Goal: Find specific page/section: Find specific page/section

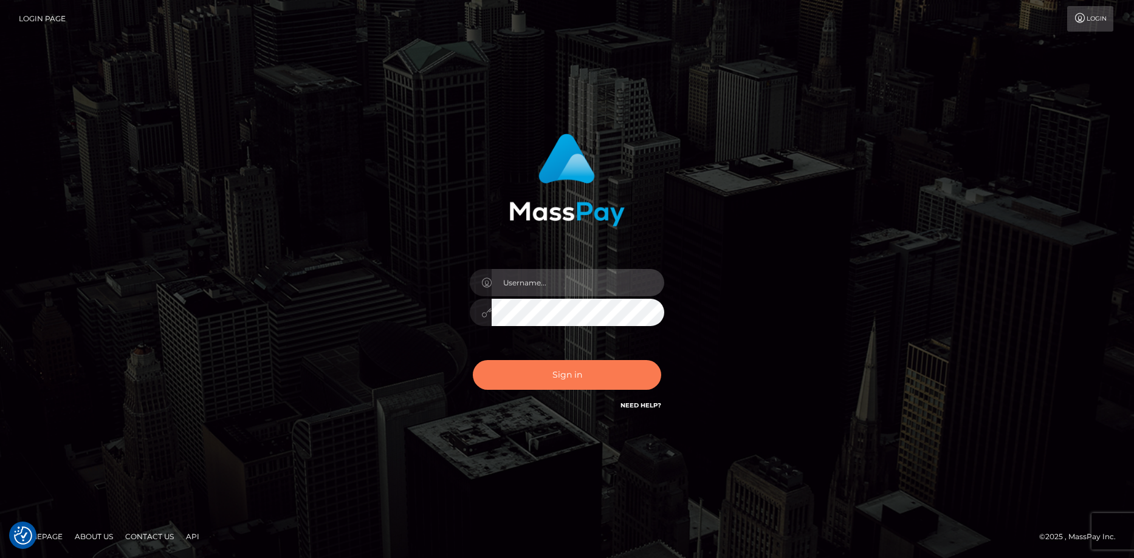
type input "Eduard Gavrilescu"
click at [519, 377] on button "Sign in" at bounding box center [567, 375] width 188 height 30
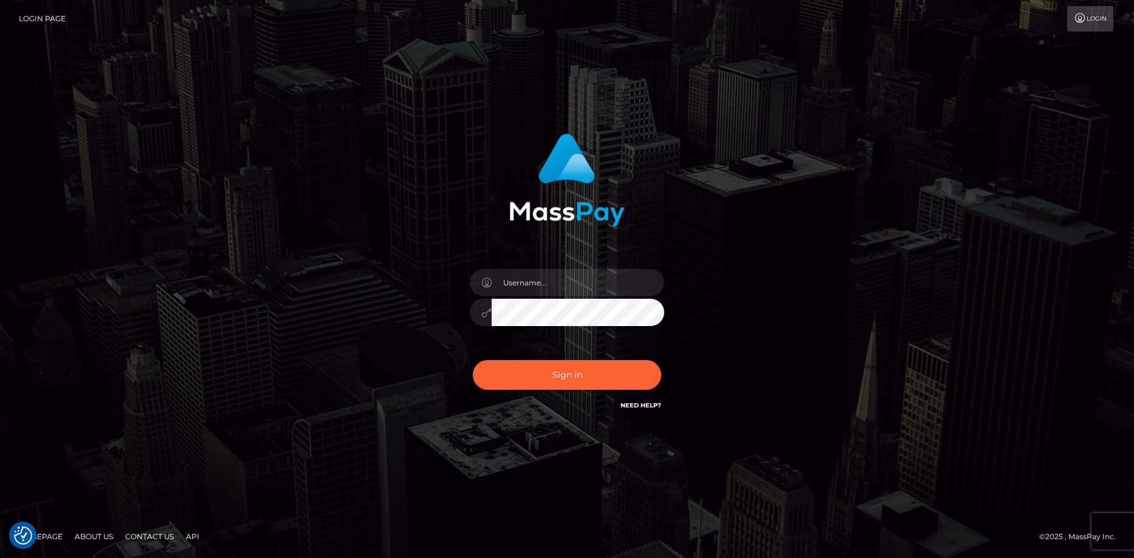
checkbox input "true"
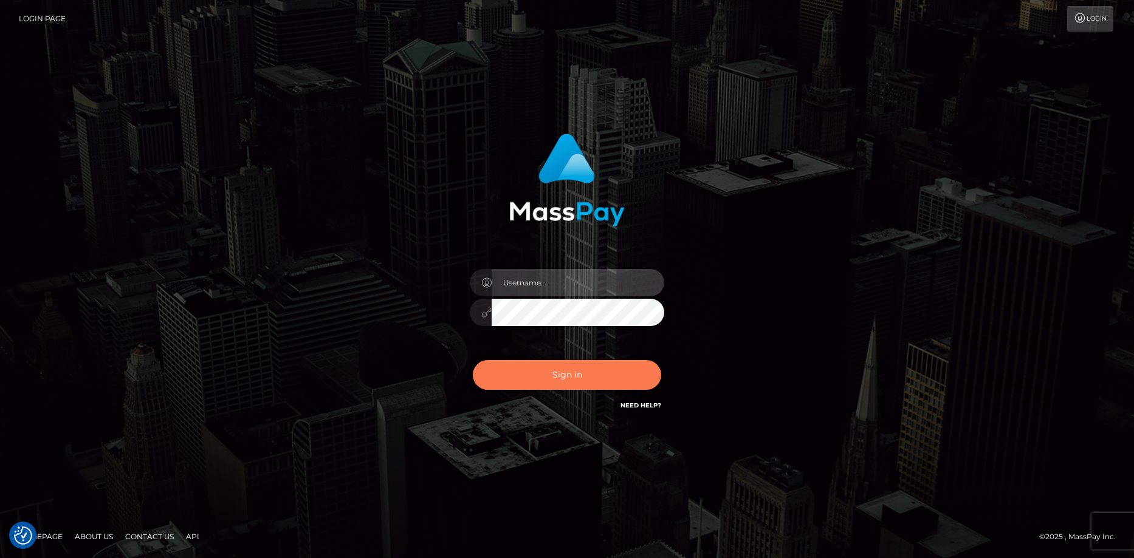
type input "[PERSON_NAME]"
click at [519, 366] on button "Sign in" at bounding box center [567, 375] width 188 height 30
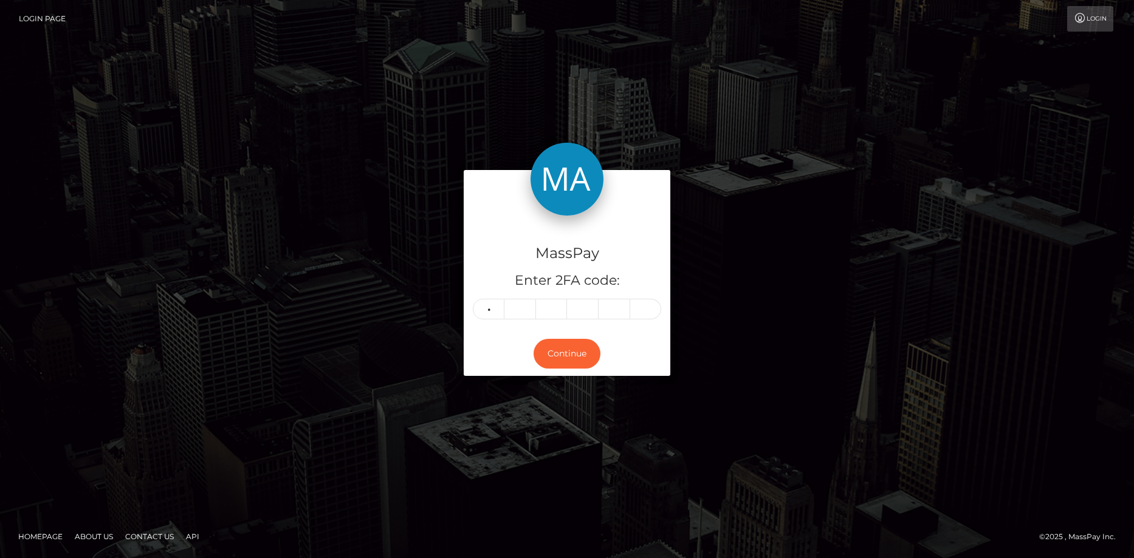
type input "8"
type input "1"
type input "2"
type input "5"
type input "8"
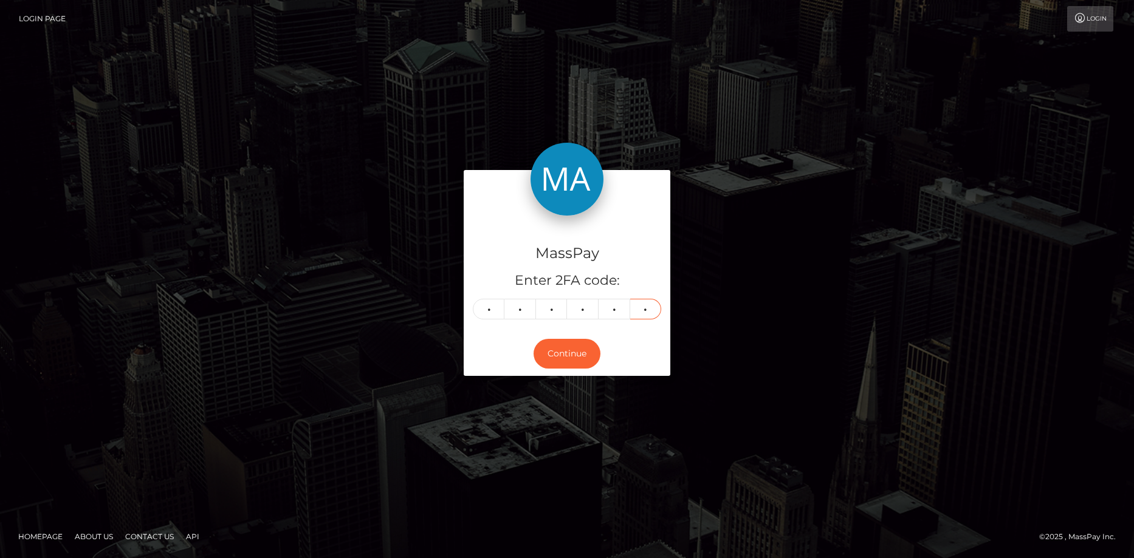
type input "6"
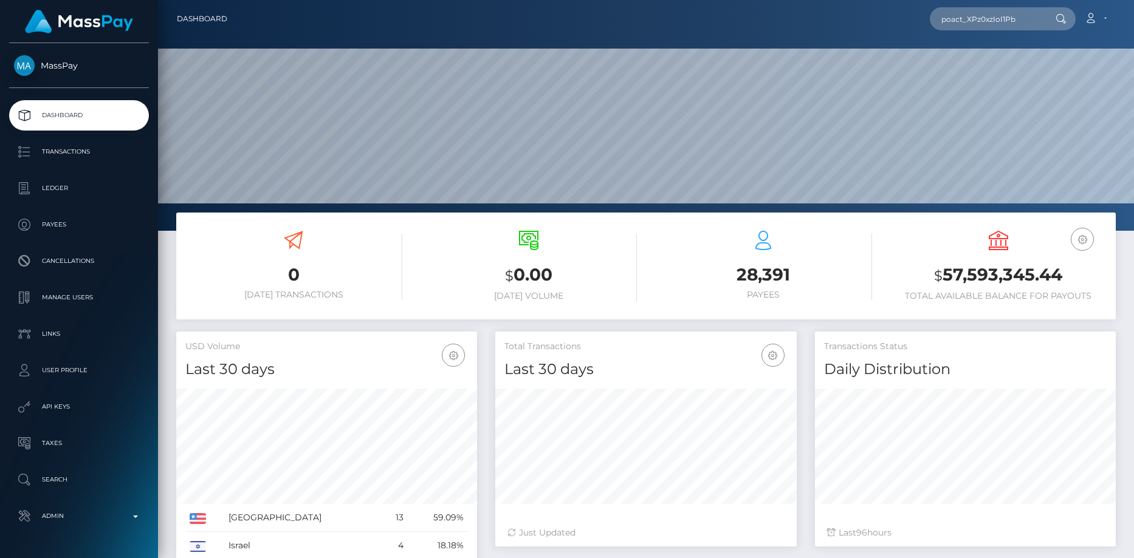
scroll to position [216, 301]
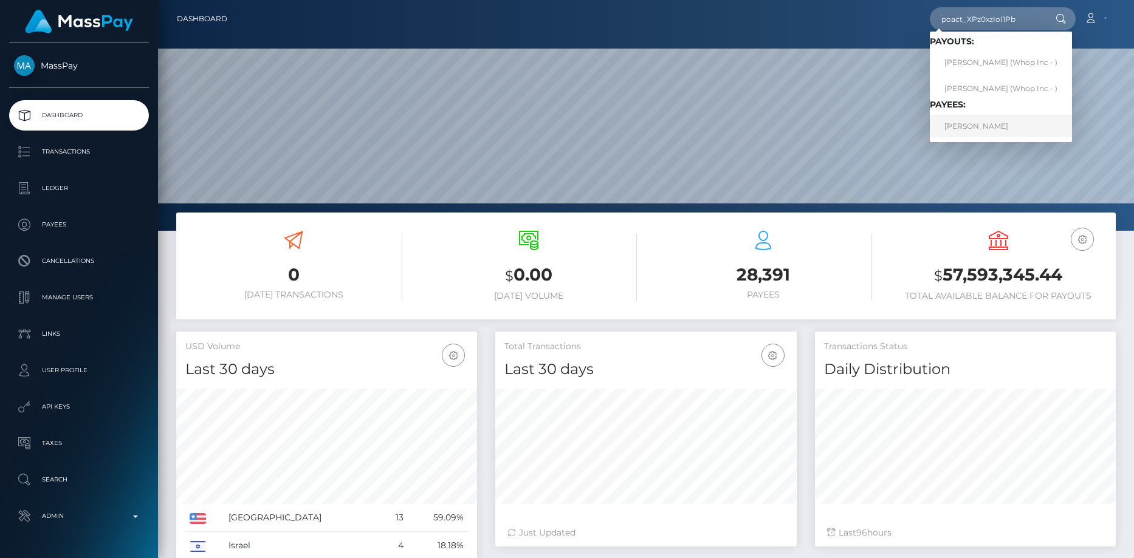
type input "poact_XPz0xzIoI1Pb"
click at [971, 132] on link "ANAS ANAS" at bounding box center [1001, 126] width 142 height 22
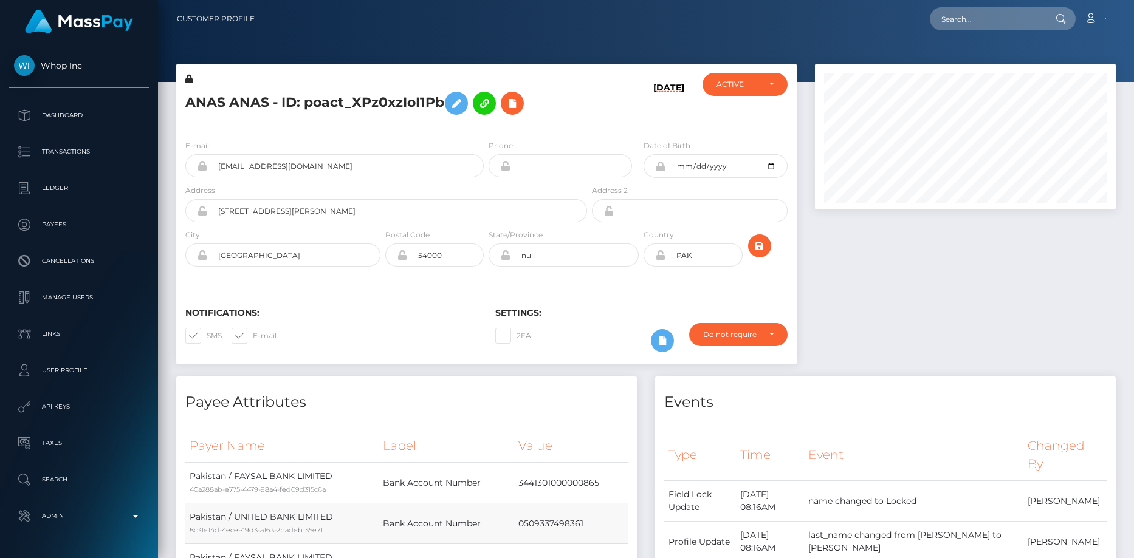
scroll to position [365, 0]
click at [235, 100] on h5 "ANAS ANAS - ID: poact_XPz0xzIoI1Pb" at bounding box center [382, 103] width 395 height 35
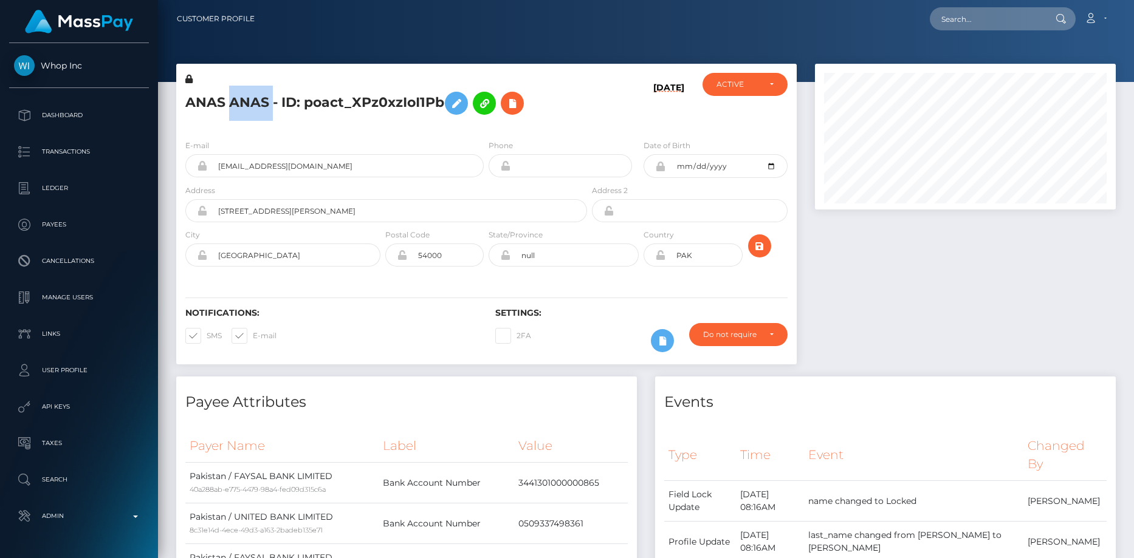
copy h5 "ANAS ANAS - ID: poact_XPz0xzIoI1Pb"
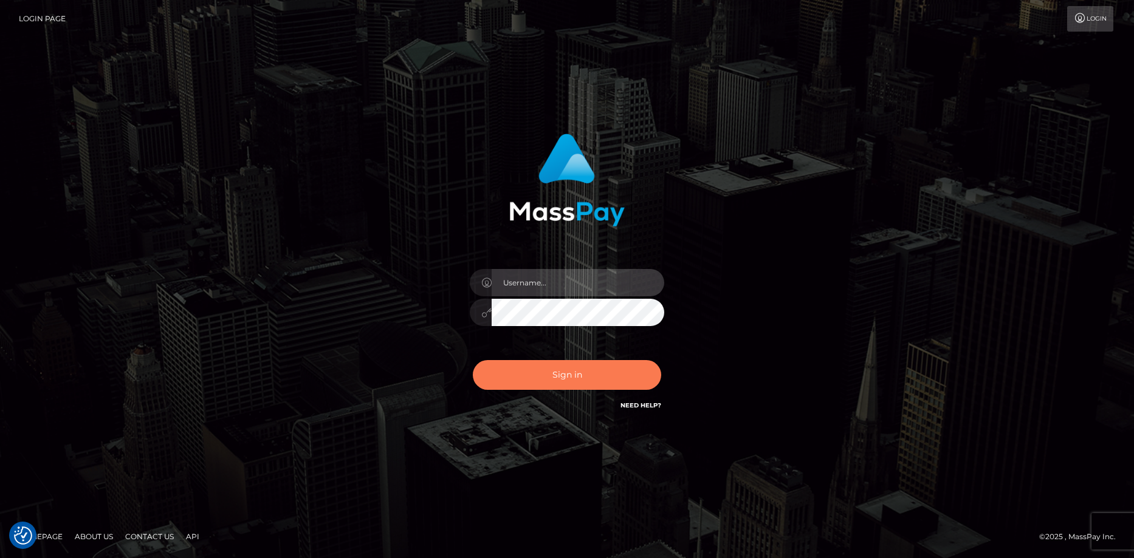
type input "Eduard Gavrilescu"
click at [562, 374] on button "Sign in" at bounding box center [567, 375] width 188 height 30
type input "[PERSON_NAME]"
click at [561, 374] on button "Sign in" at bounding box center [567, 375] width 188 height 30
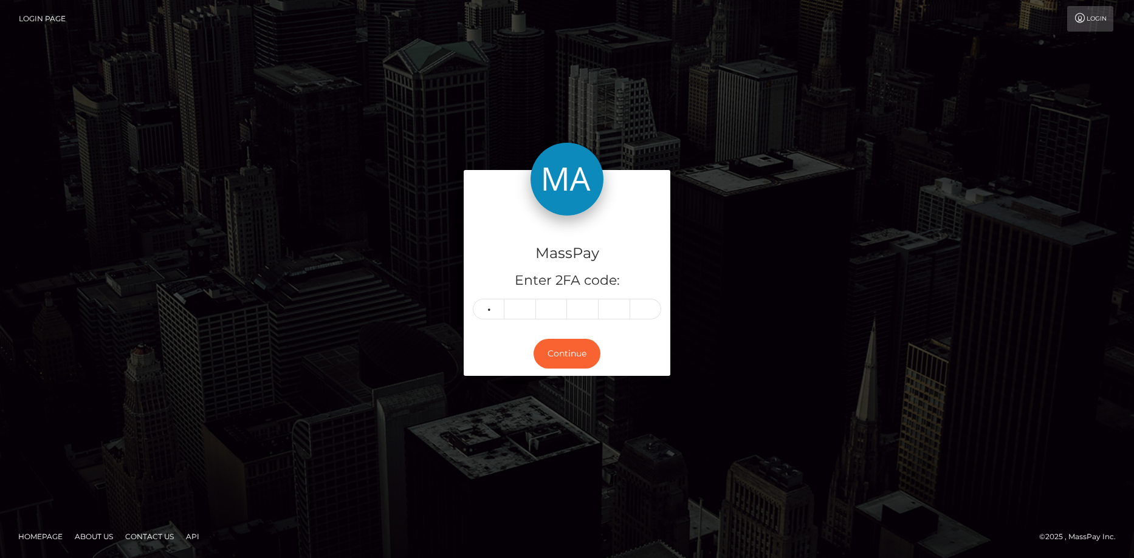
type input "3"
type input "1"
type input "8"
type input "6"
type input "3"
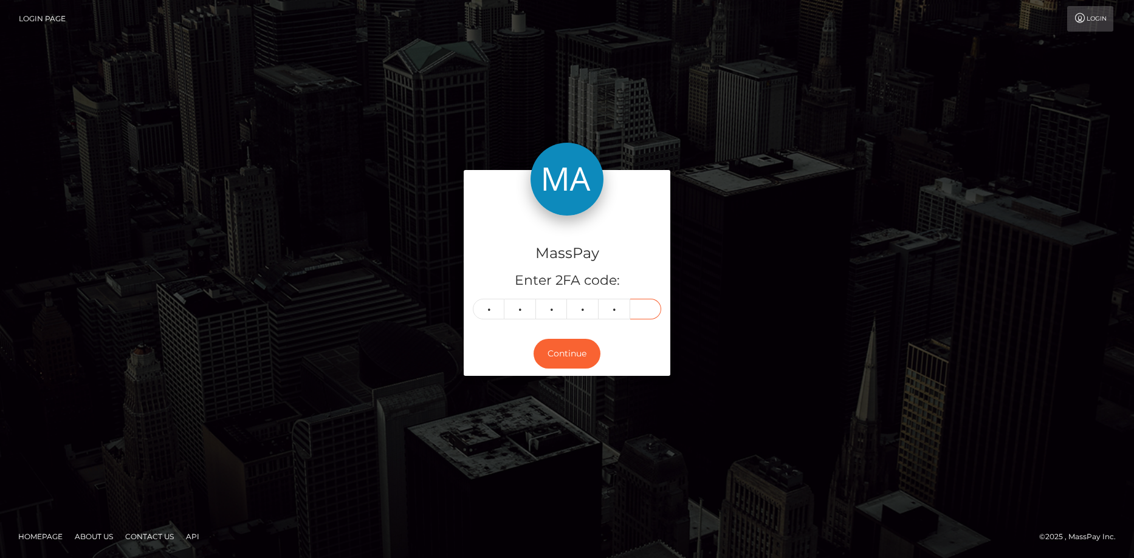
type input "0"
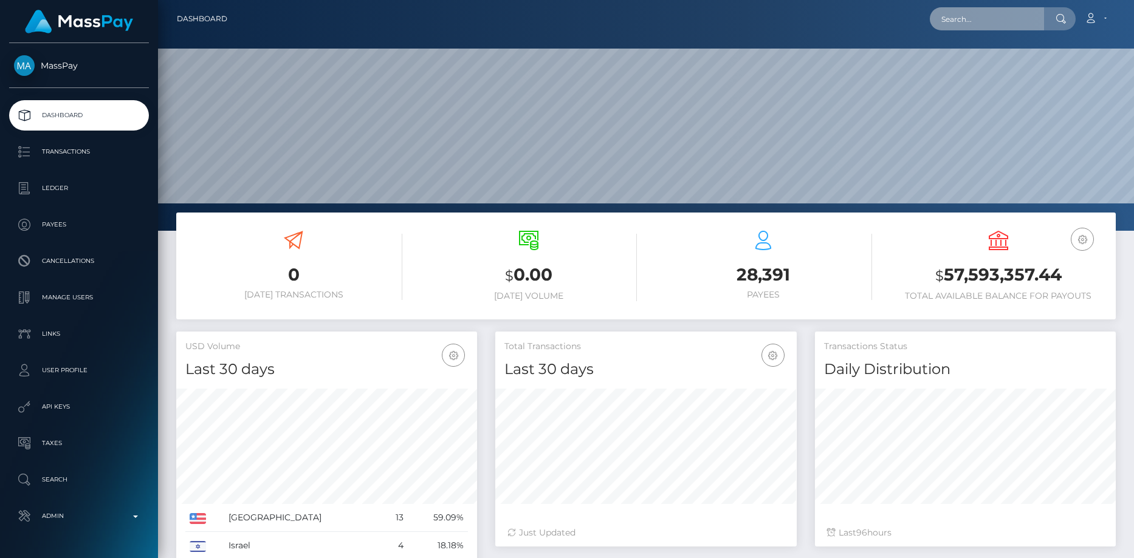
scroll to position [216, 301]
drag, startPoint x: 0, startPoint y: 0, endPoint x: 984, endPoint y: 22, distance: 984.7
click at [984, 22] on input "text" at bounding box center [987, 18] width 114 height 23
paste input "poact_rcDWKtYBEA3P"
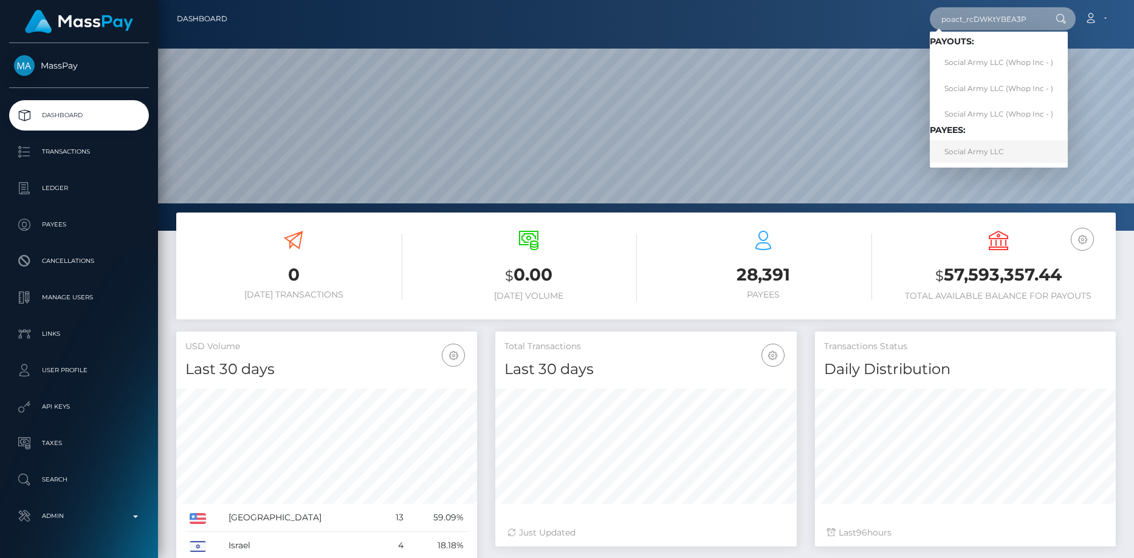
type input "poact_rcDWKtYBEA3P"
click at [972, 154] on link "Social Army LLC" at bounding box center [999, 151] width 138 height 22
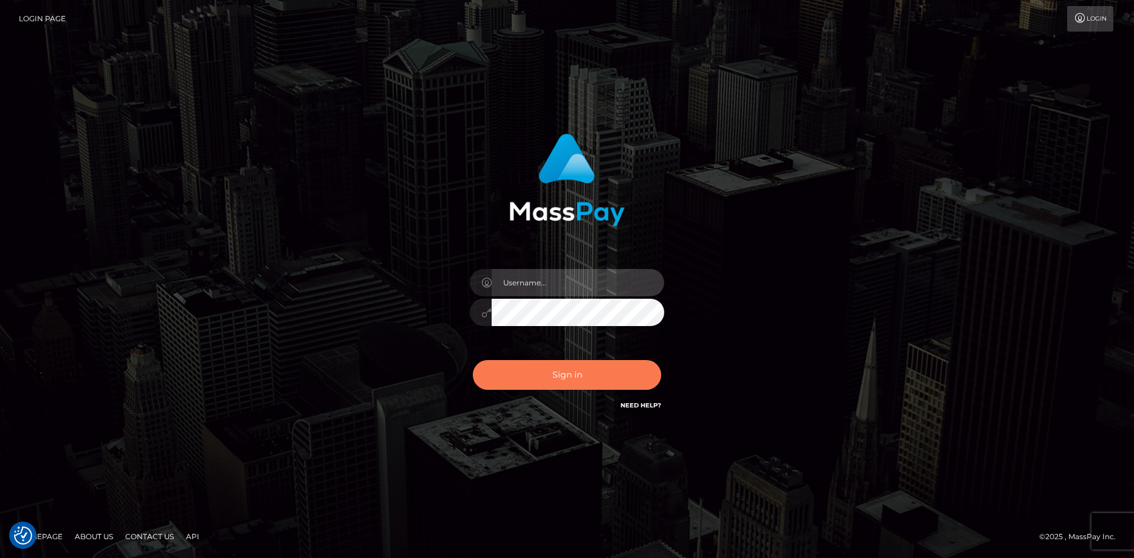
type input "Eduard Gavrilescu"
click at [540, 370] on button "Sign in" at bounding box center [567, 375] width 188 height 30
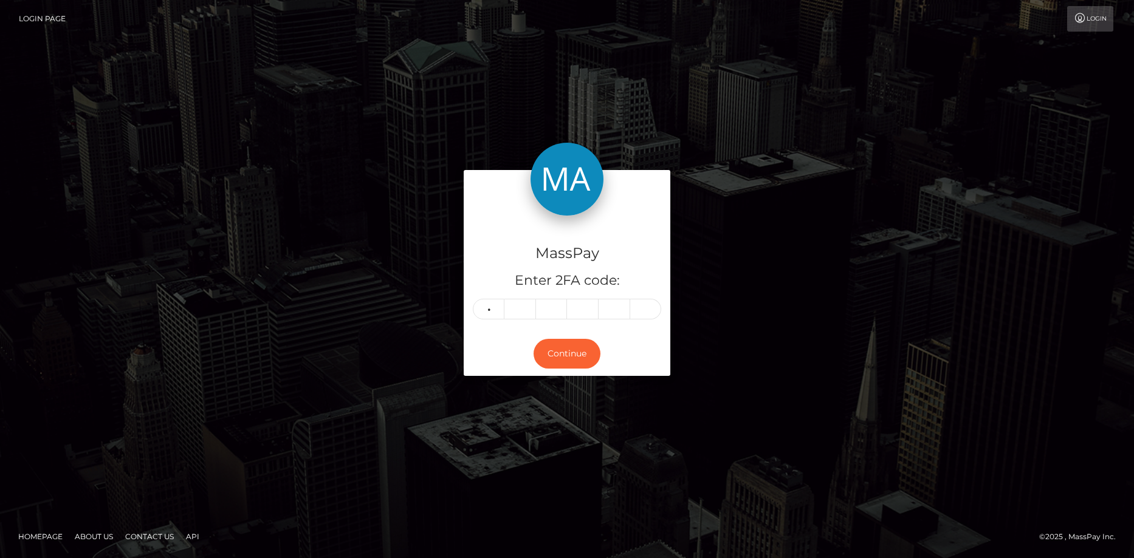
type input "5"
type input "8"
type input "0"
type input "2"
type input "4"
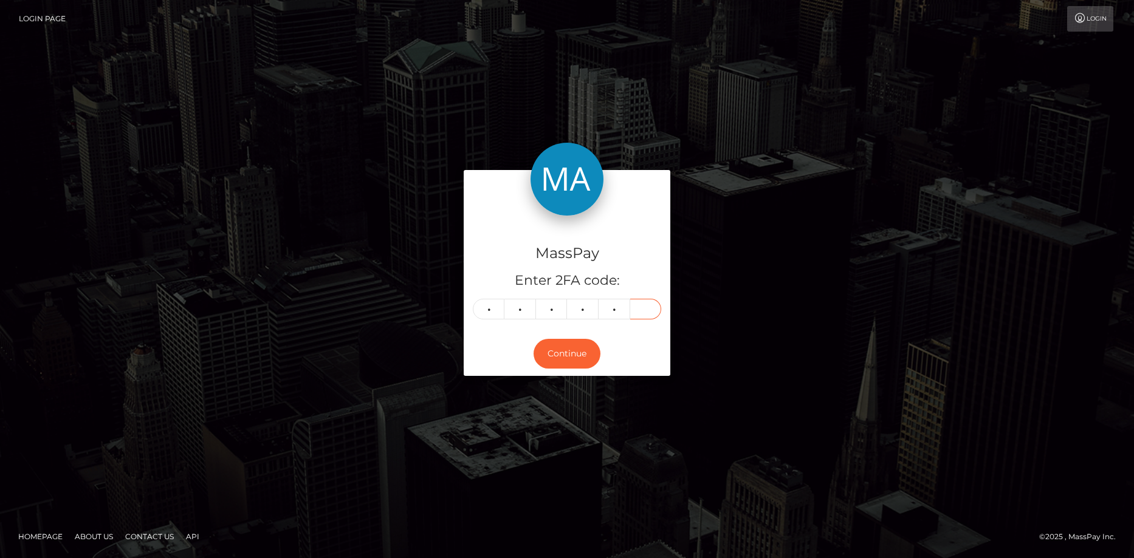
type input "5"
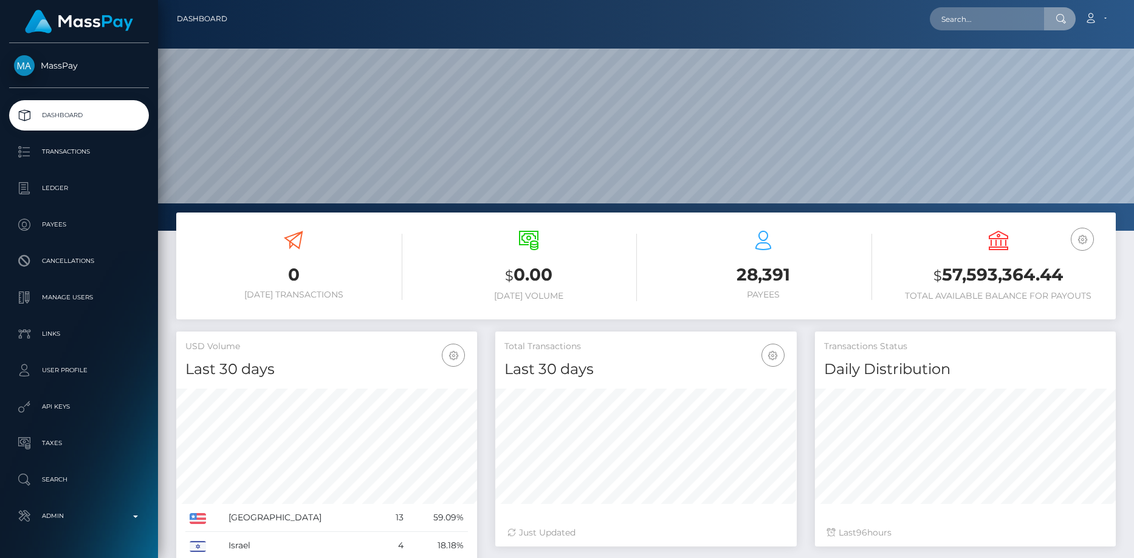
click at [961, 30] on input "text" at bounding box center [987, 18] width 114 height 23
type input "poact_Kjxq1fpK9f0m"
click at [957, 69] on link "子若 裴" at bounding box center [980, 63] width 100 height 22
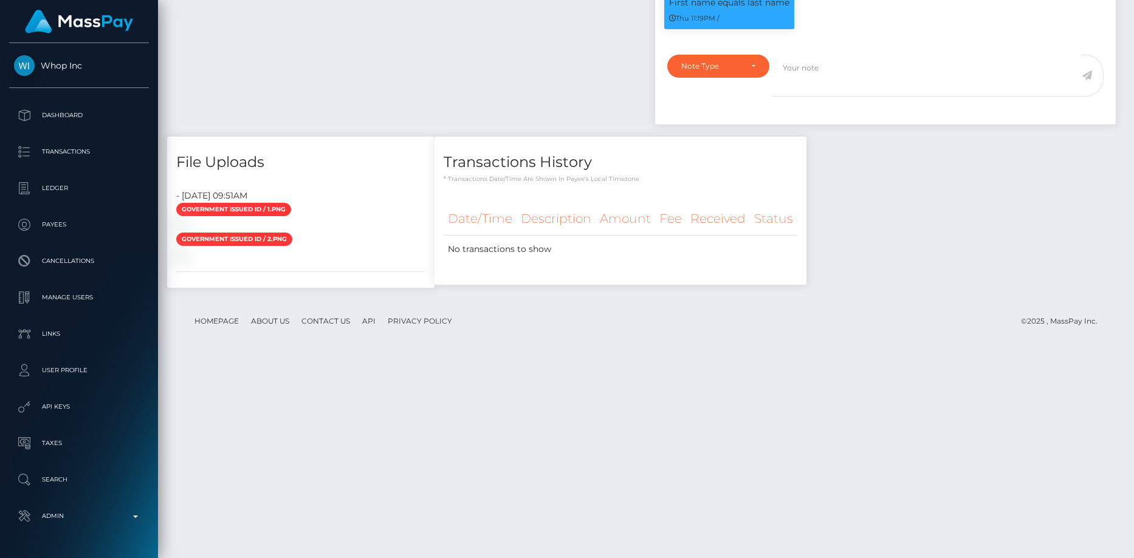
scroll to position [146, 301]
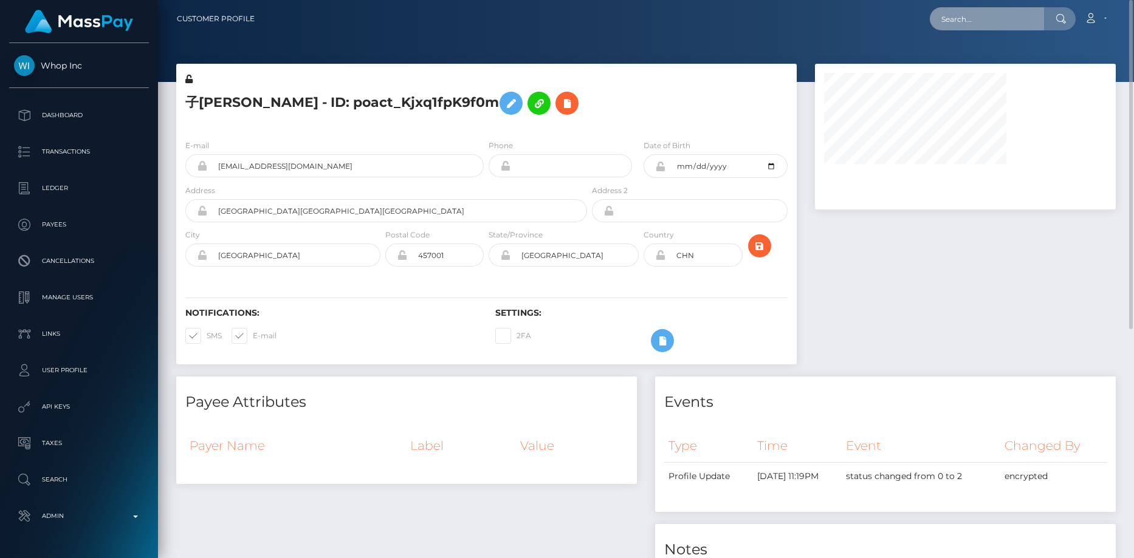
click at [954, 20] on input "text" at bounding box center [987, 18] width 114 height 23
paste input "[EMAIL_ADDRESS][DOMAIN_NAME]"
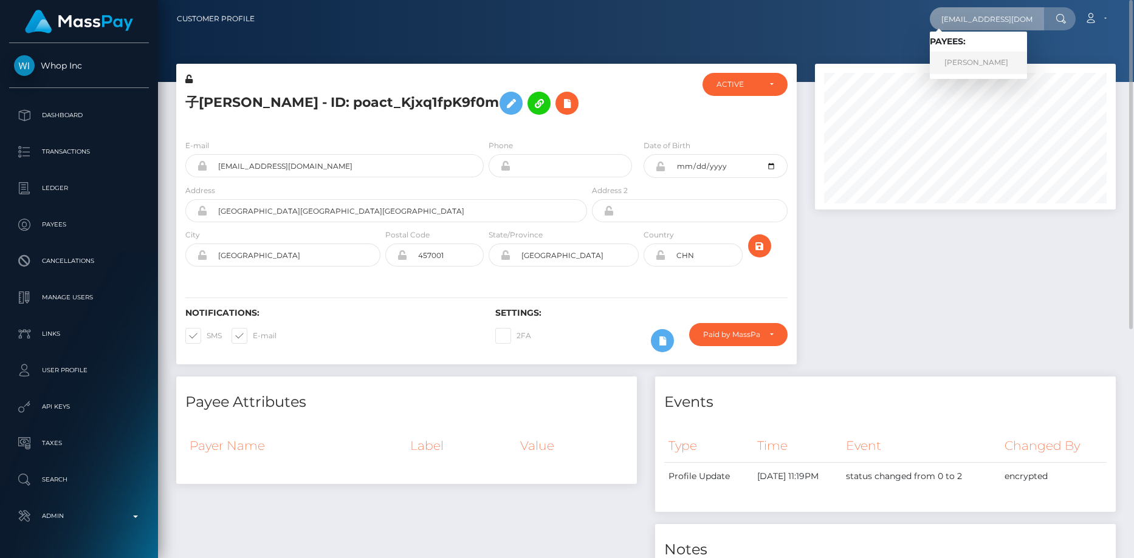
type input "[EMAIL_ADDRESS][DOMAIN_NAME]"
click at [969, 58] on link "LOTTIE JANE FEGAN" at bounding box center [978, 63] width 97 height 22
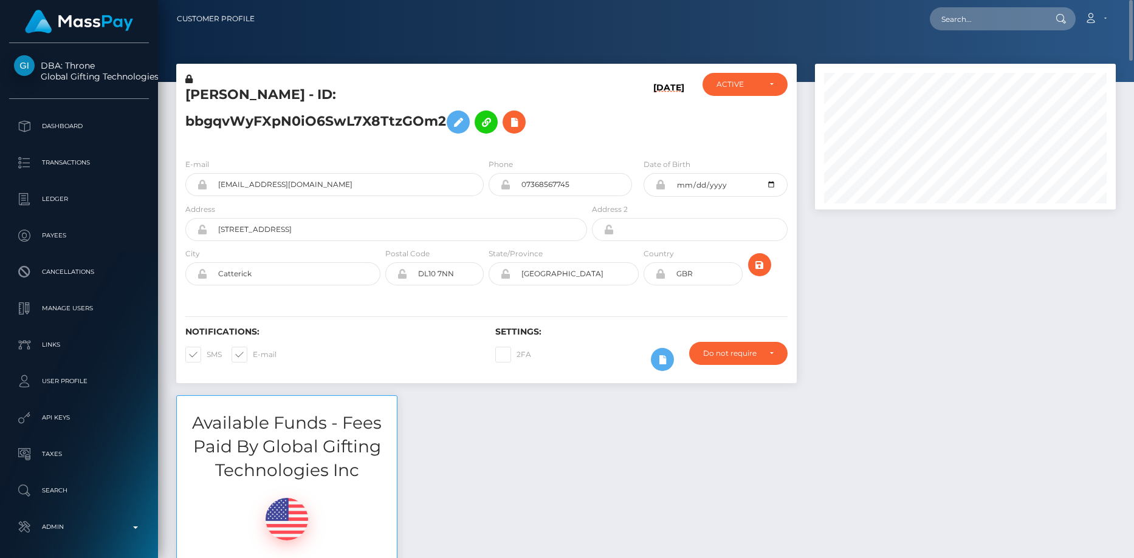
click at [933, 19] on div "Loading... Loading... Account Edit Profile Logout" at bounding box center [689, 19] width 851 height 26
click at [942, 20] on input "text" at bounding box center [987, 18] width 114 height 23
paste input "poact_0VWHcVtCV22U"
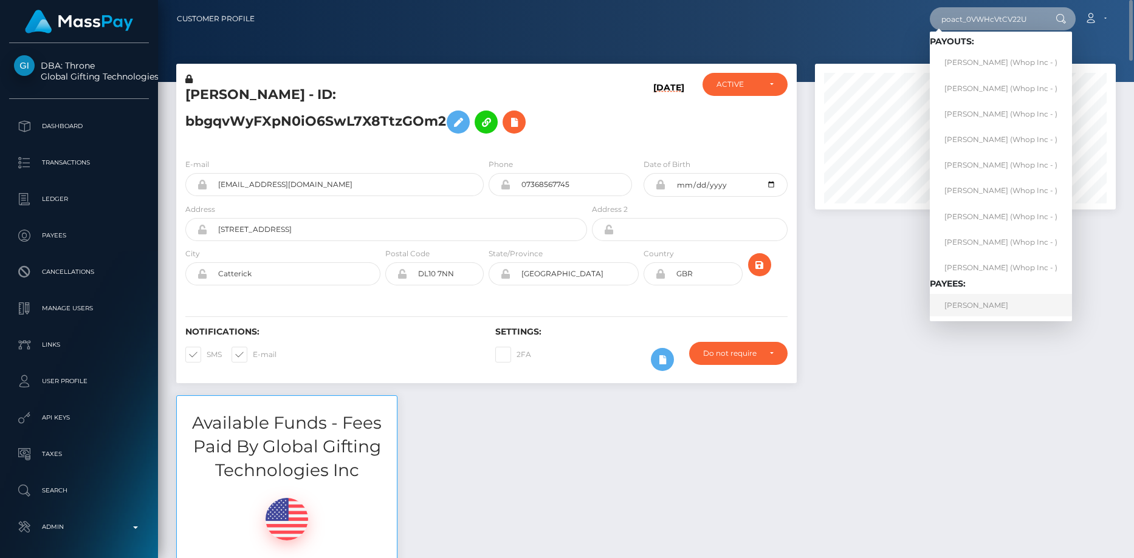
type input "poact_0VWHcVtCV22U"
click at [980, 305] on link "JULIAN G OLIVETTO" at bounding box center [1001, 305] width 142 height 22
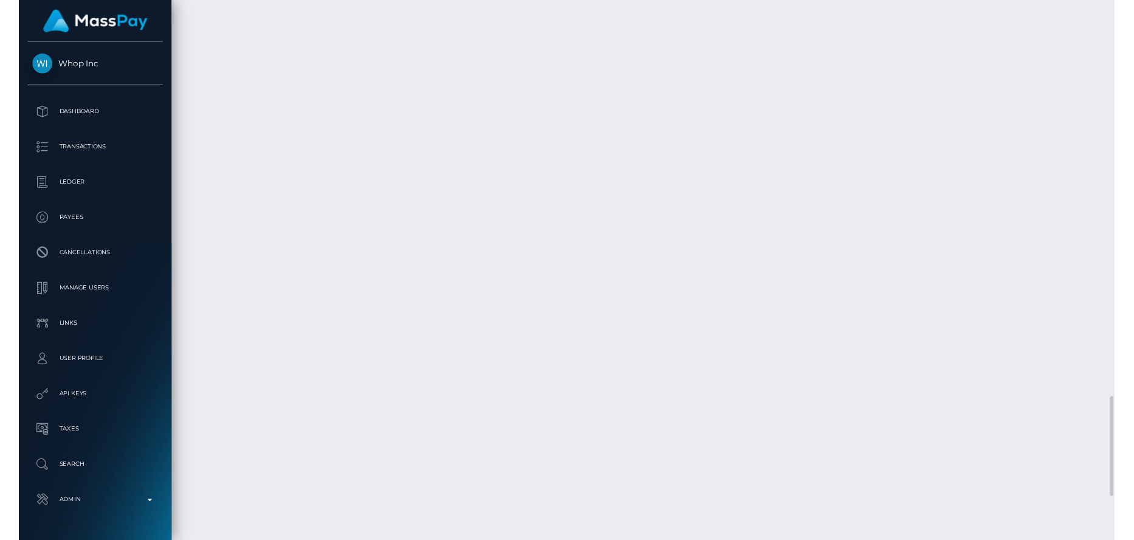
scroll to position [2331, 0]
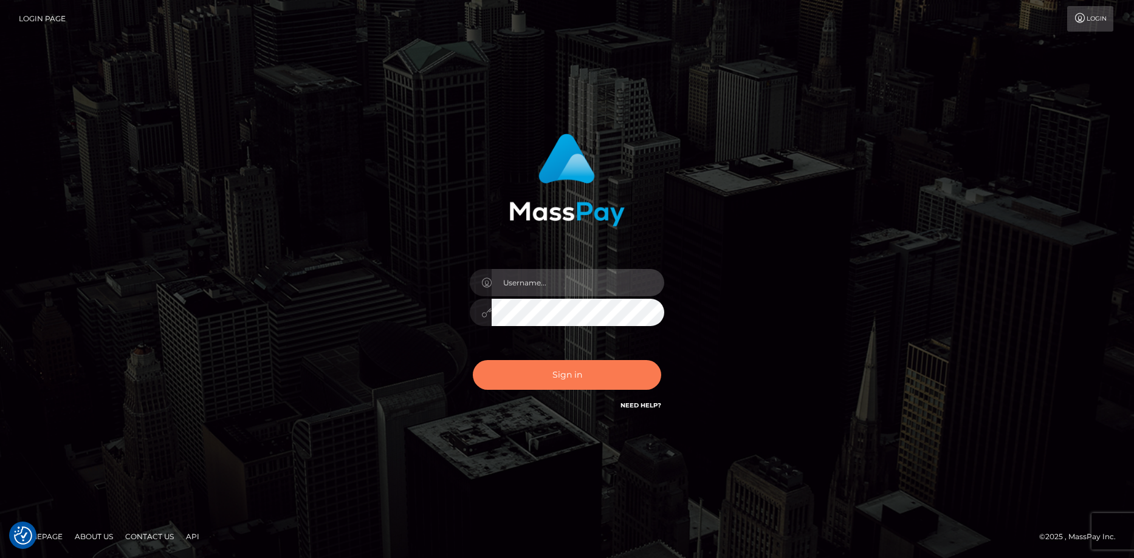
type input "Eduard Gavrilescu"
click at [523, 374] on button "Sign in" at bounding box center [567, 375] width 188 height 30
type input "Eduard Gavrilescu"
click at [500, 384] on button "Sign in" at bounding box center [567, 375] width 188 height 30
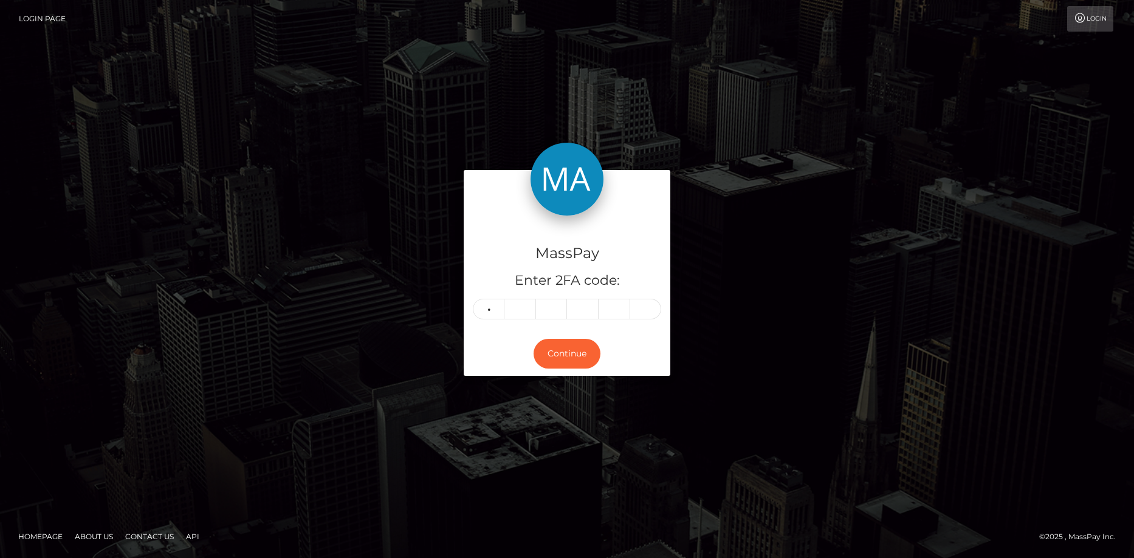
type input "6"
type input "1"
type input "0"
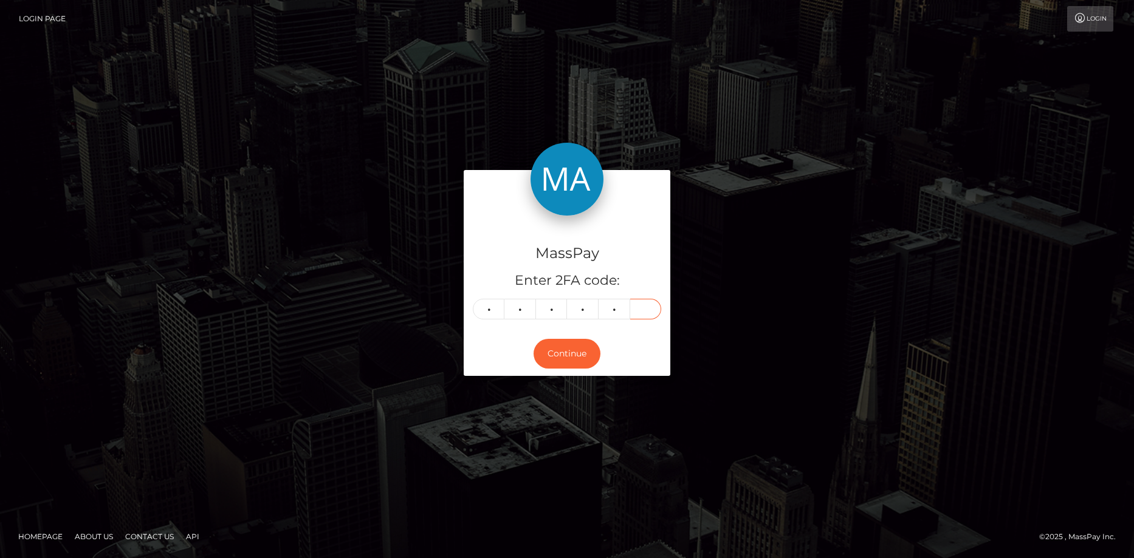
type input "0"
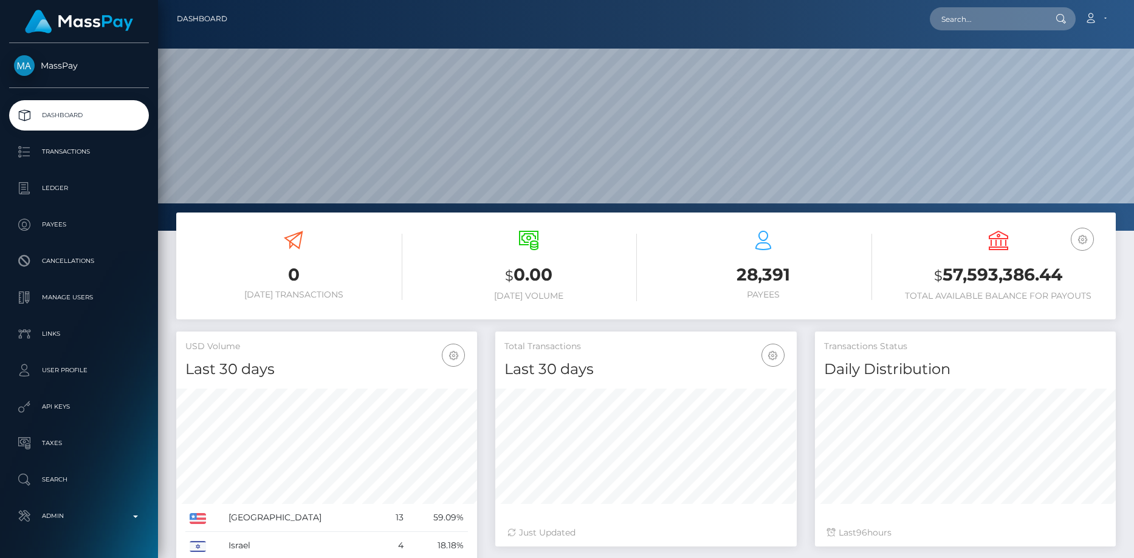
scroll to position [216, 301]
drag, startPoint x: 0, startPoint y: 0, endPoint x: 967, endPoint y: 23, distance: 967.8
click at [967, 23] on input "text" at bounding box center [987, 18] width 114 height 23
paste input "qLfEJlK_43H1PPm"
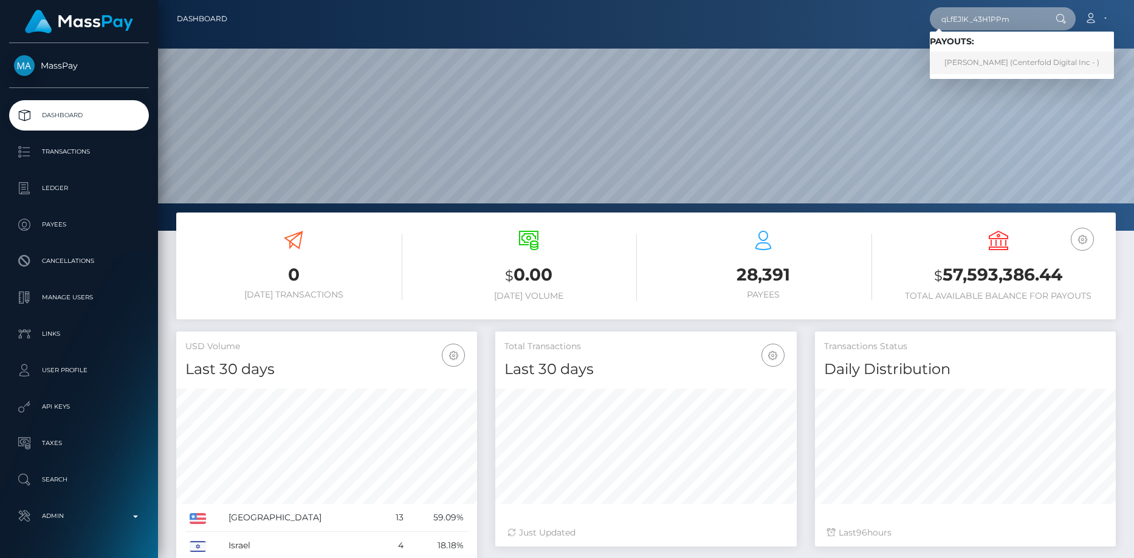
type input "qLfEJlK_43H1PPm"
click at [977, 59] on link "[PERSON_NAME] (Centerfold Digital Inc - )" at bounding box center [1022, 63] width 184 height 22
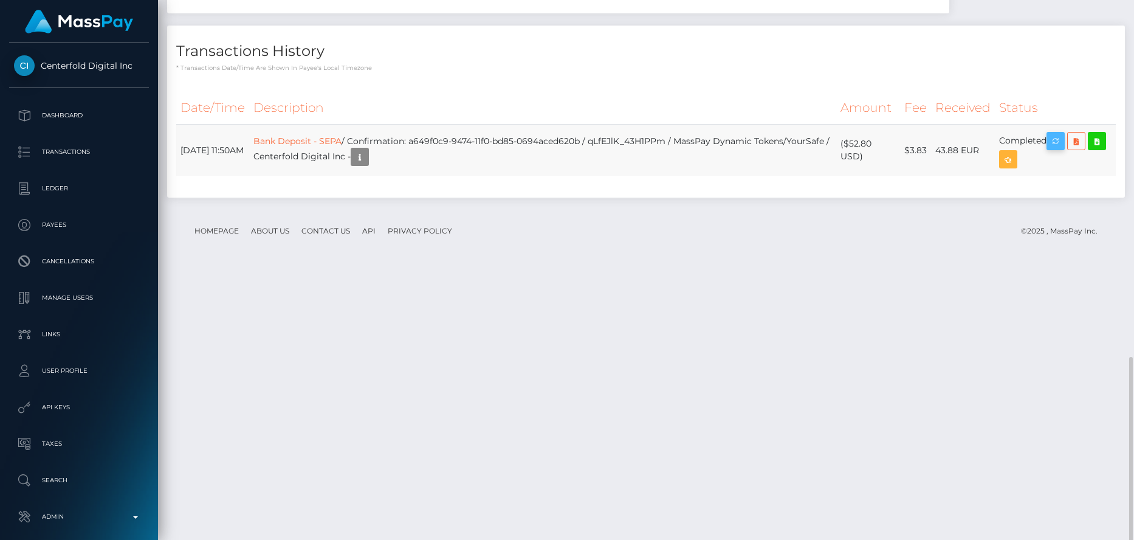
scroll to position [146, 301]
click at [1055, 149] on icon "button" at bounding box center [1055, 141] width 15 height 15
